Goal: Task Accomplishment & Management: Use online tool/utility

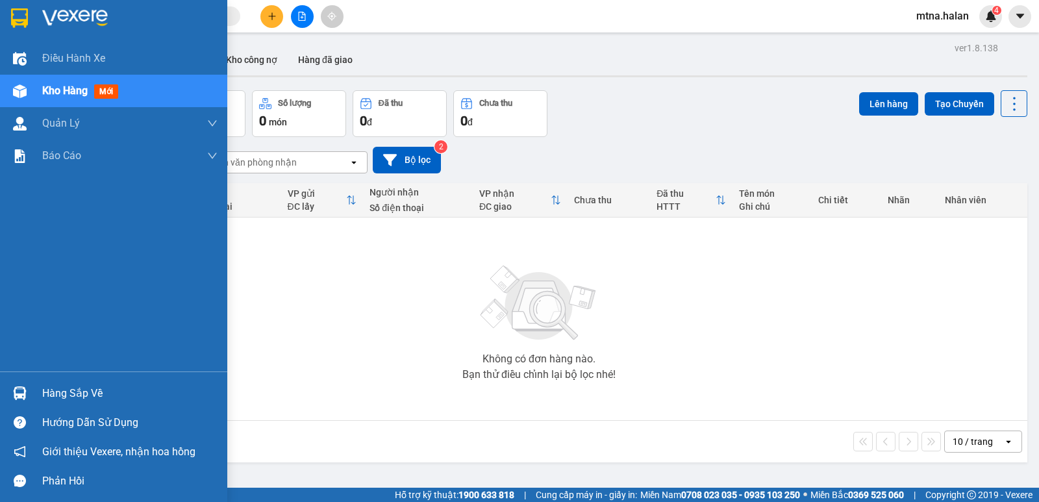
click at [21, 394] on img at bounding box center [20, 393] width 14 height 14
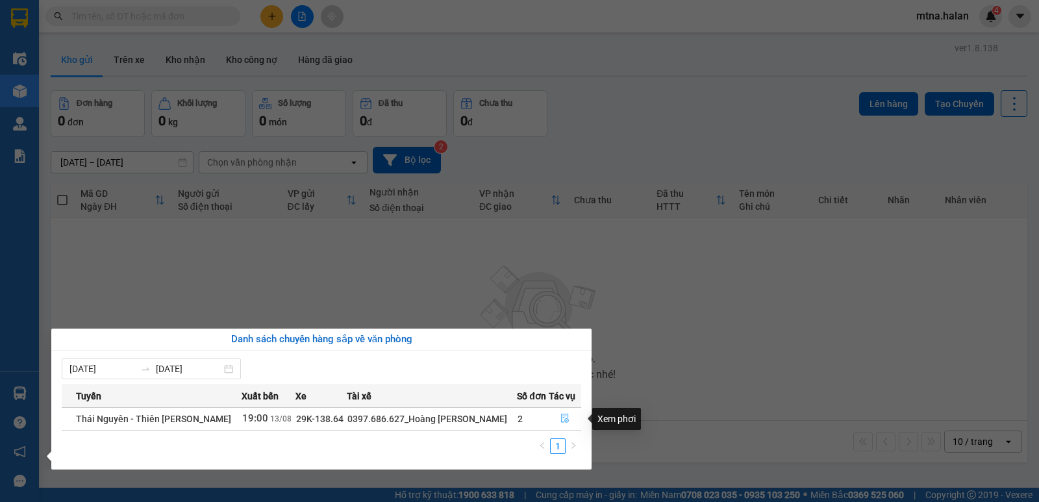
click at [564, 417] on icon "file-done" at bounding box center [564, 418] width 9 height 9
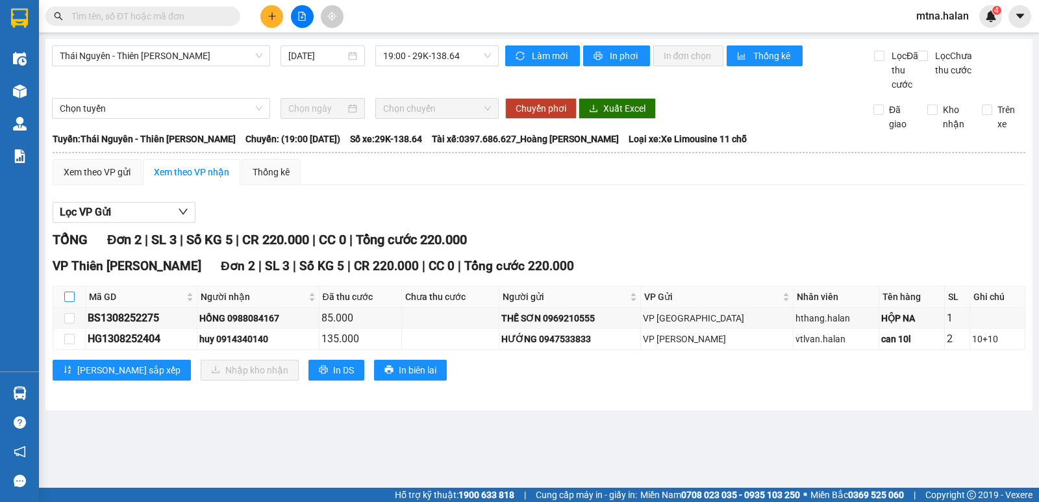
click at [64, 302] on input "checkbox" at bounding box center [69, 296] width 10 height 10
checkbox input "true"
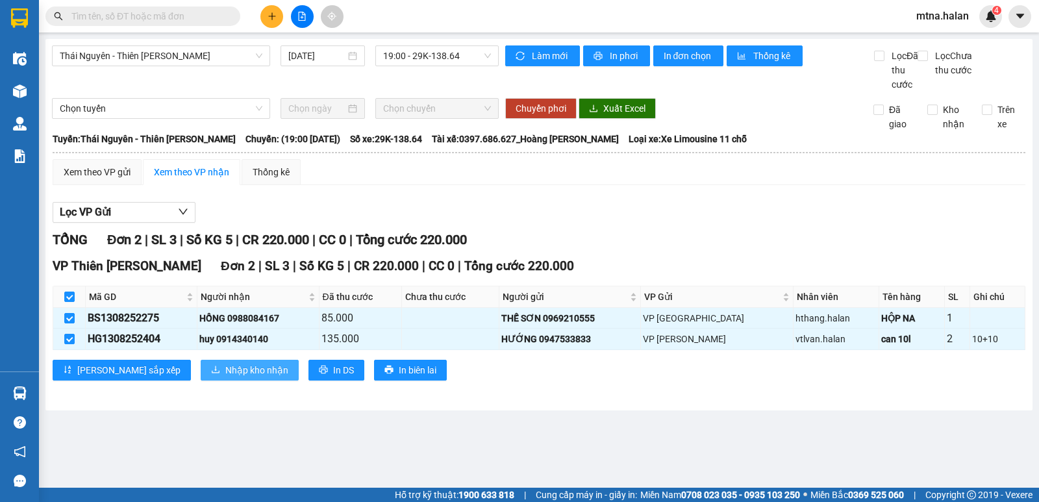
click at [225, 377] on span "Nhập kho nhận" at bounding box center [256, 370] width 63 height 14
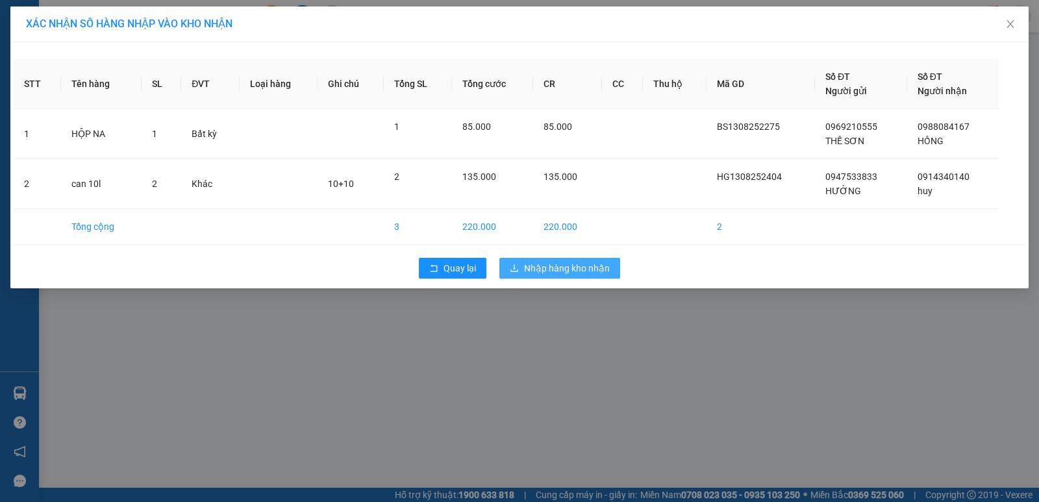
click at [597, 266] on span "Nhập hàng kho nhận" at bounding box center [567, 268] width 86 height 14
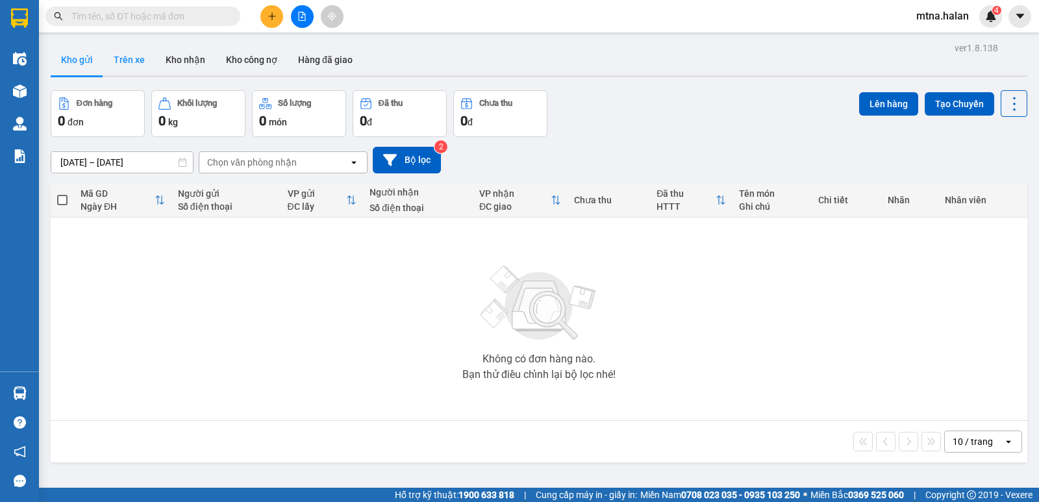
click at [118, 60] on button "Trên xe" at bounding box center [129, 59] width 52 height 31
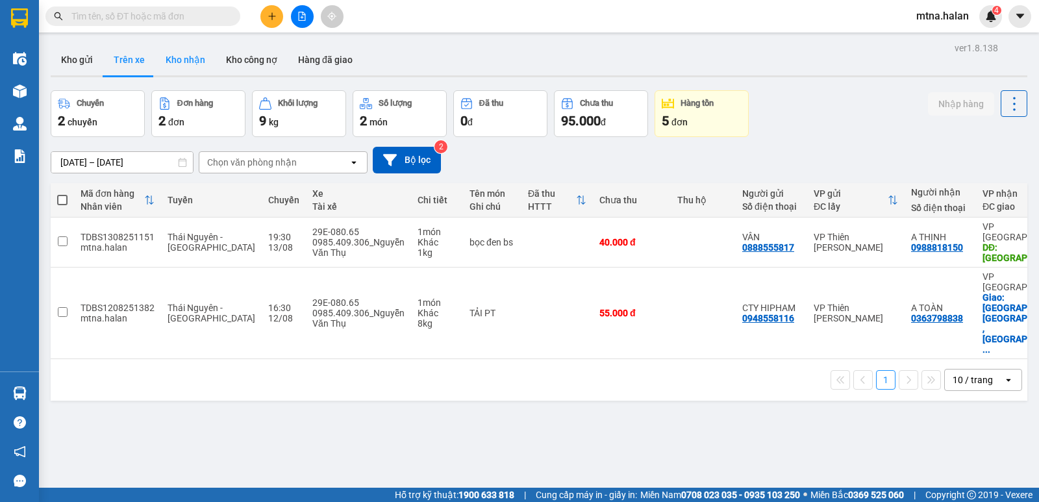
click at [172, 60] on button "Kho nhận" at bounding box center [185, 59] width 60 height 31
type input "[DATE] – [DATE]"
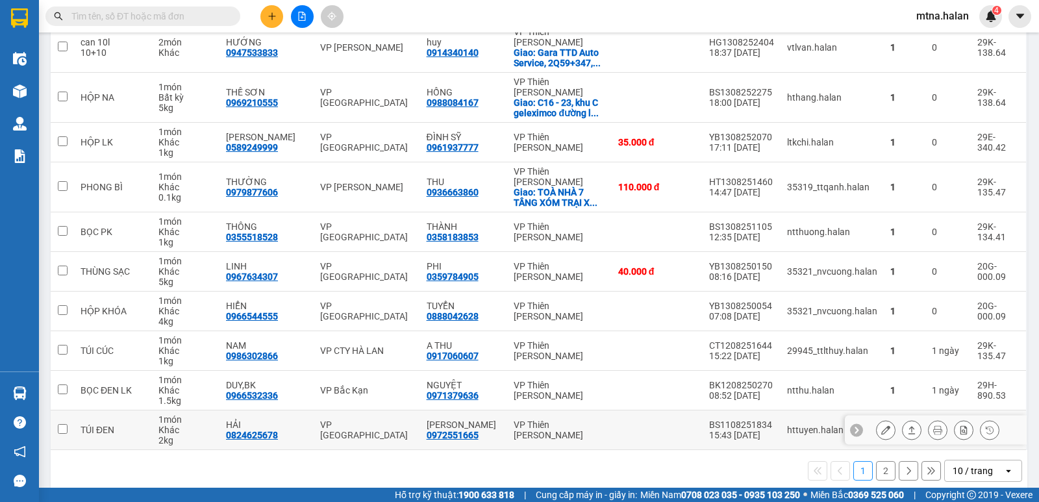
scroll to position [210, 0]
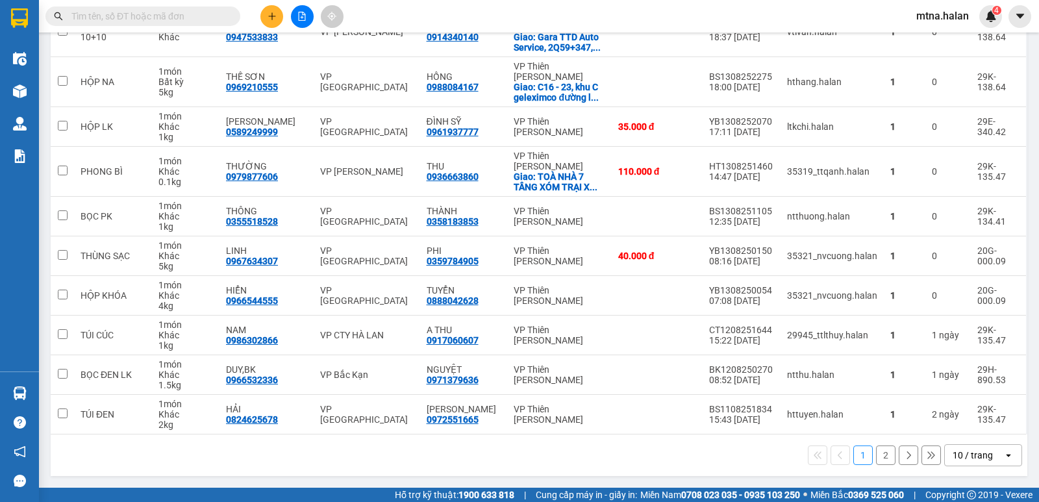
click at [877, 451] on button "2" at bounding box center [885, 454] width 19 height 19
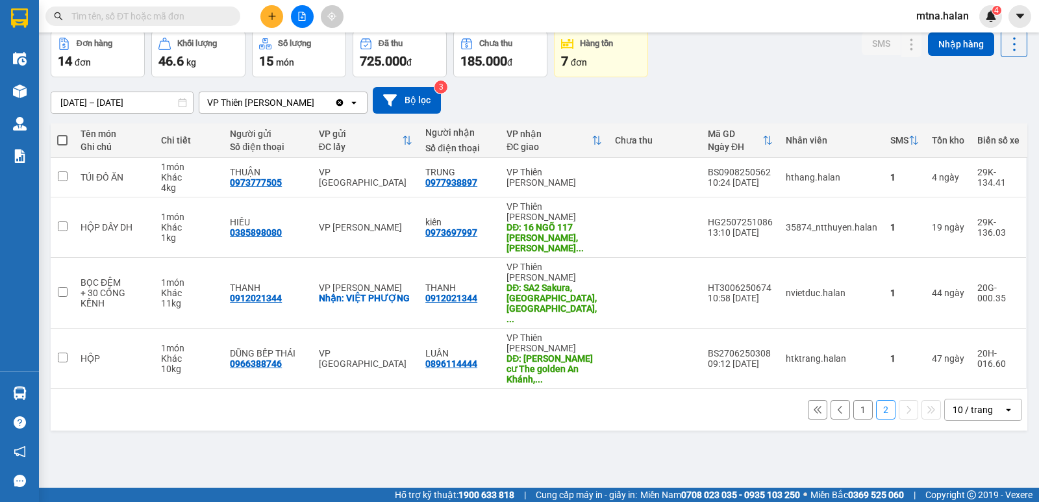
scroll to position [0, 0]
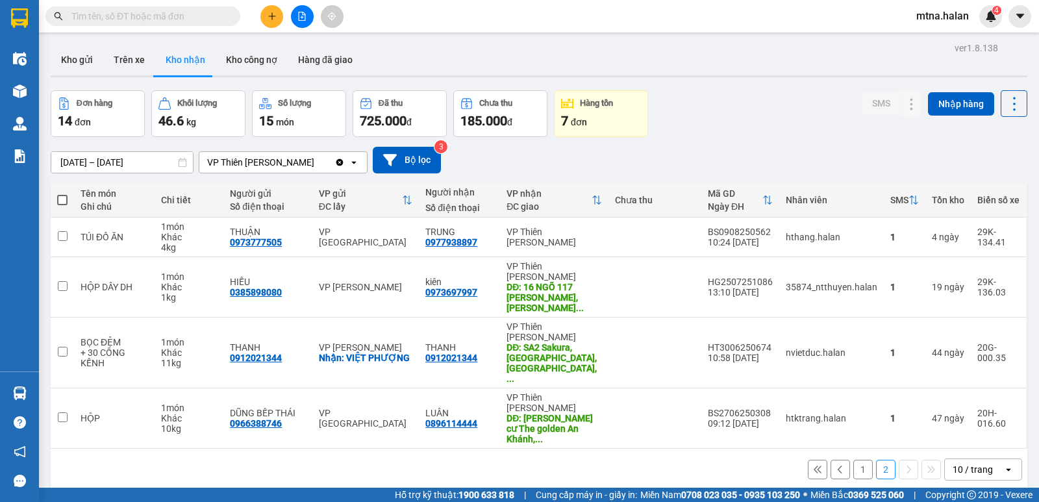
click at [853, 460] on button "1" at bounding box center [862, 469] width 19 height 19
